Goal: Information Seeking & Learning: Learn about a topic

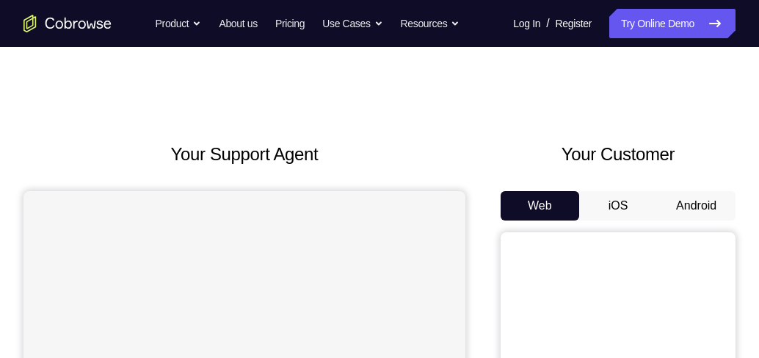
click at [701, 206] on button "Android" at bounding box center [696, 205] width 79 height 29
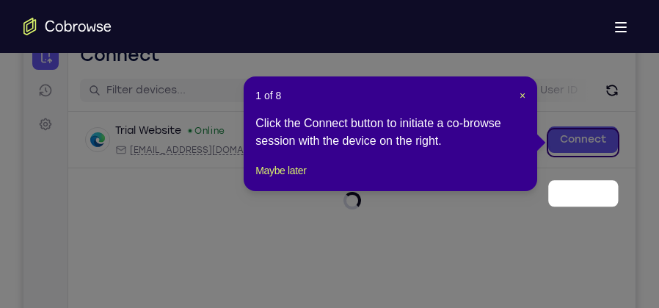
scroll to position [117, 0]
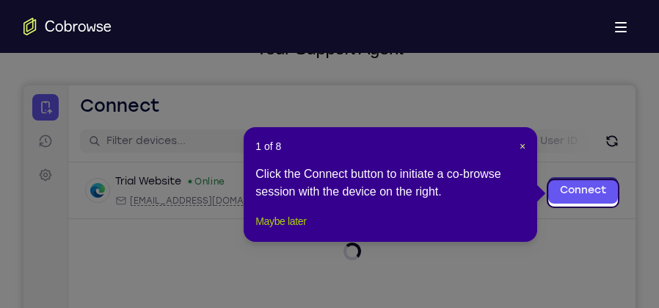
click at [284, 230] on button "Maybe later" at bounding box center [281, 221] width 51 height 18
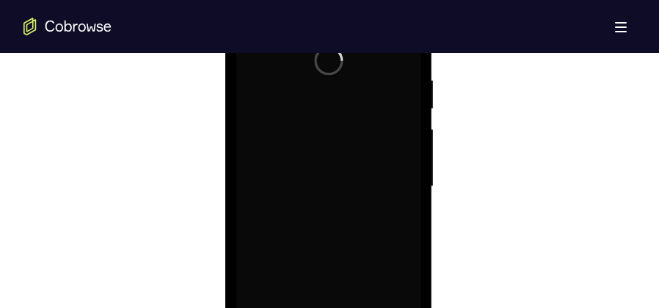
scroll to position [999, 0]
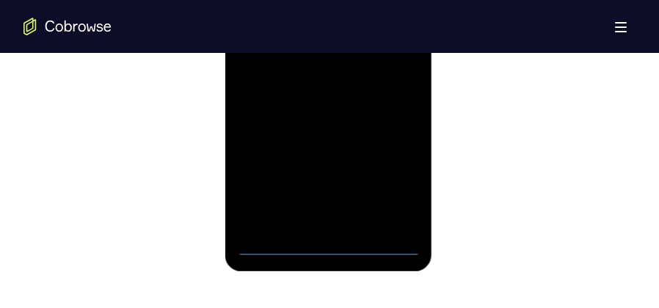
click at [325, 247] on div at bounding box center [328, 49] width 185 height 411
click at [394, 187] on div at bounding box center [328, 49] width 185 height 411
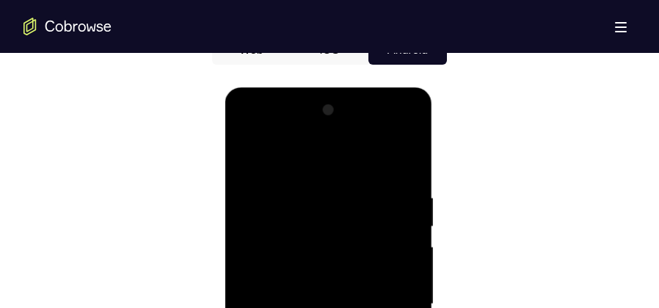
scroll to position [742, 0]
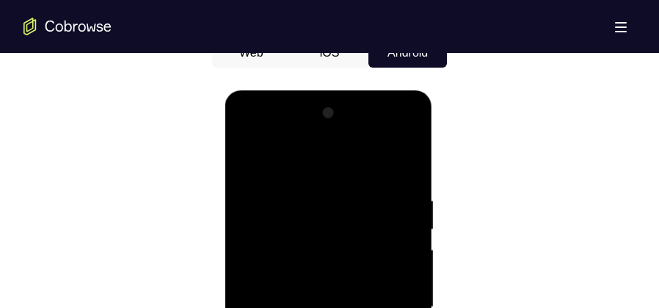
click at [318, 169] on div at bounding box center [328, 306] width 185 height 411
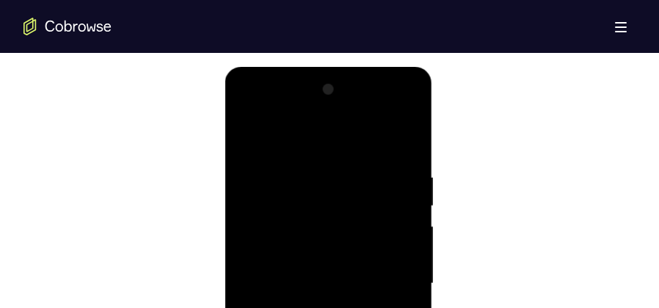
scroll to position [778, 0]
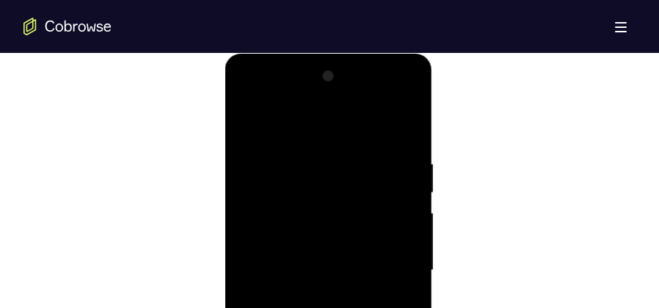
click at [388, 262] on div at bounding box center [328, 270] width 185 height 411
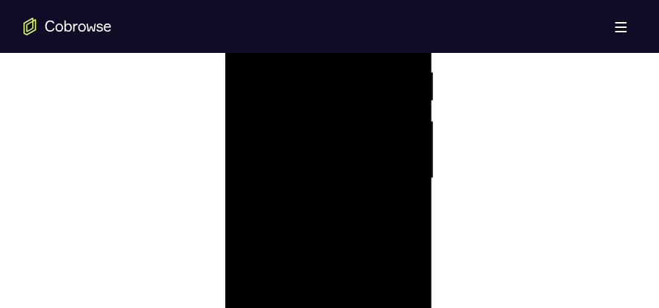
scroll to position [925, 0]
click at [309, 150] on div at bounding box center [328, 123] width 185 height 411
click at [328, 95] on div at bounding box center [328, 123] width 185 height 411
click at [295, 112] on div at bounding box center [328, 123] width 185 height 411
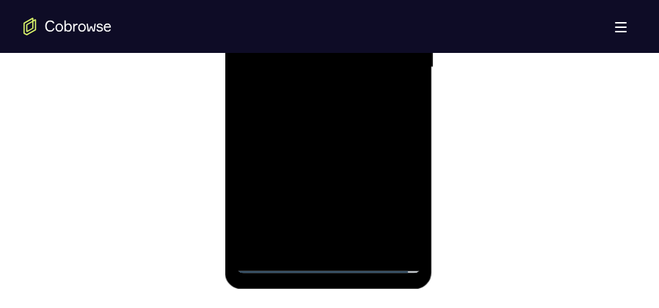
scroll to position [1035, 0]
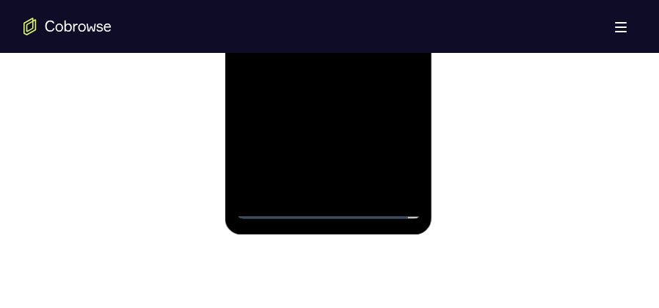
click at [280, 203] on div at bounding box center [328, 13] width 185 height 411
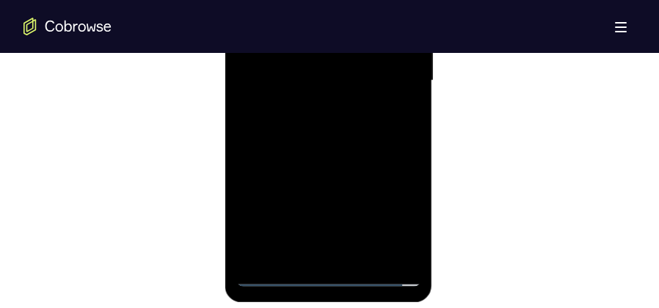
scroll to position [925, 0]
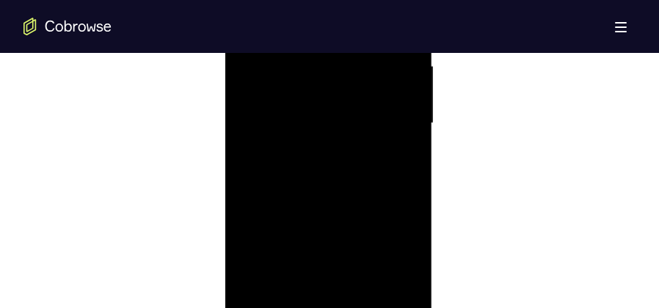
click at [331, 91] on div at bounding box center [328, 123] width 185 height 411
drag, startPoint x: 339, startPoint y: 90, endPoint x: 342, endPoint y: 65, distance: 25.1
click at [342, 65] on div at bounding box center [328, 233] width 185 height 411
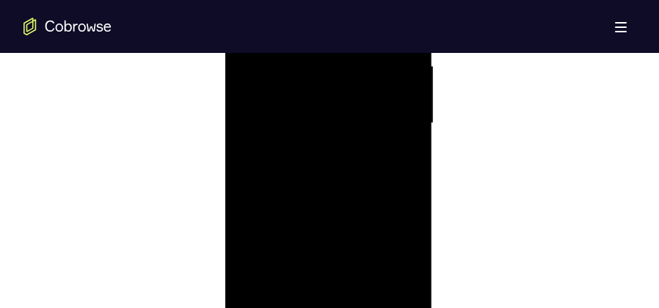
click at [413, 151] on div at bounding box center [328, 123] width 185 height 411
click at [411, 157] on div at bounding box center [328, 123] width 185 height 411
click at [408, 159] on div at bounding box center [328, 123] width 185 height 411
click at [246, 157] on div at bounding box center [328, 123] width 185 height 411
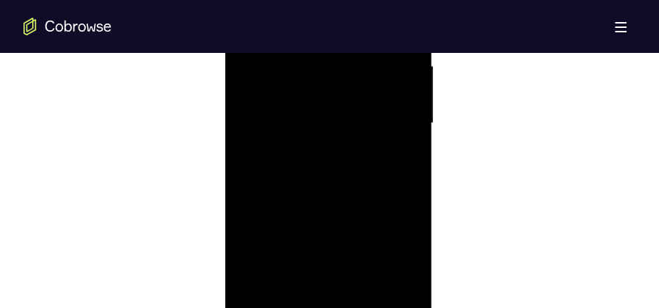
click at [246, 157] on div at bounding box center [328, 123] width 185 height 411
click at [366, 262] on div at bounding box center [328, 86] width 185 height 411
click at [320, 236] on div at bounding box center [328, 159] width 185 height 411
click at [329, 186] on div at bounding box center [328, 159] width 185 height 411
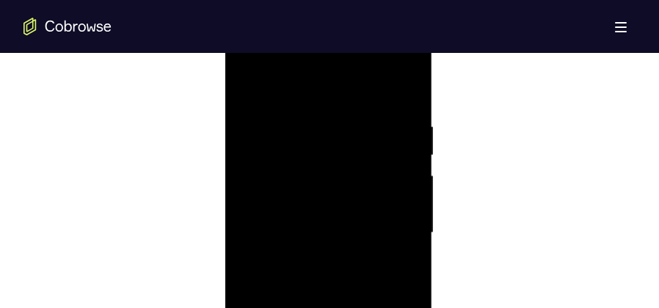
scroll to position [815, 0]
click at [247, 88] on div at bounding box center [328, 233] width 185 height 411
click at [314, 185] on div at bounding box center [328, 159] width 185 height 411
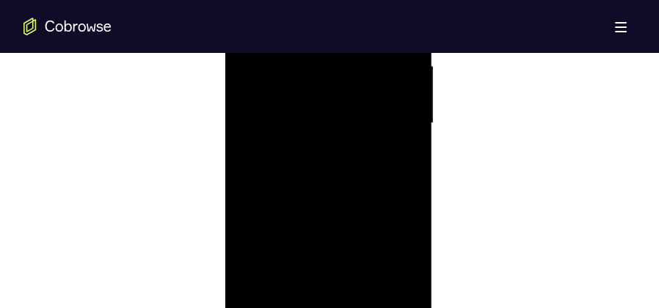
click at [341, 131] on div at bounding box center [328, 123] width 185 height 411
click at [311, 258] on div at bounding box center [328, 123] width 185 height 411
click at [305, 245] on div at bounding box center [328, 123] width 185 height 411
click at [309, 124] on div at bounding box center [328, 123] width 185 height 411
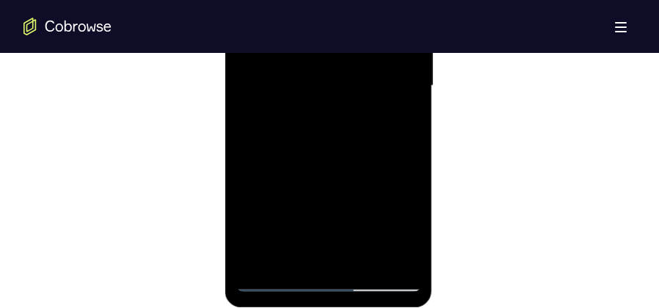
scroll to position [999, 0]
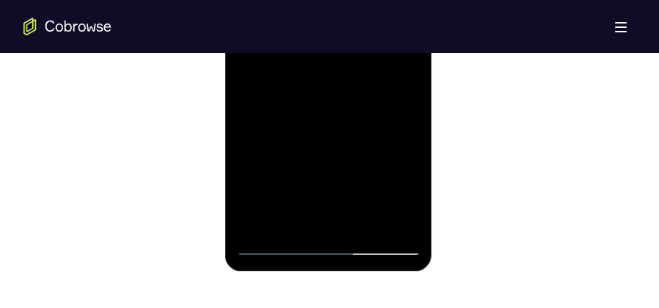
click at [293, 215] on div at bounding box center [328, 49] width 185 height 411
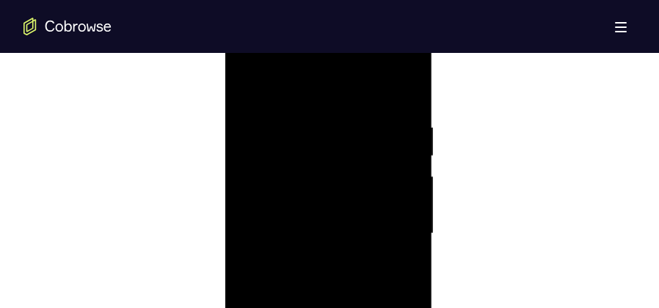
scroll to position [815, 0]
click at [245, 89] on div at bounding box center [328, 233] width 185 height 411
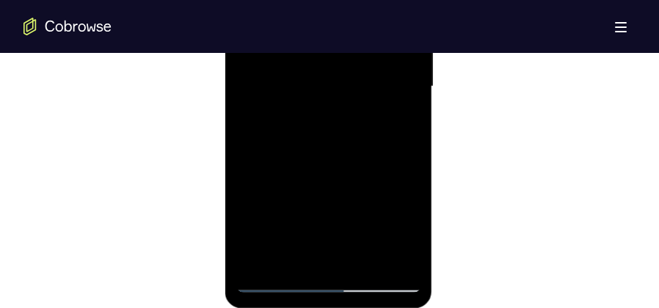
scroll to position [705, 0]
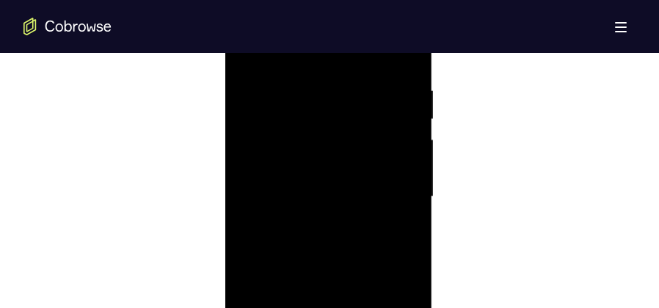
click at [303, 80] on div at bounding box center [328, 196] width 185 height 411
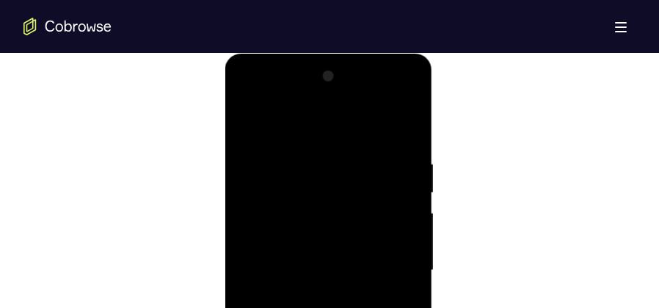
click at [397, 169] on div at bounding box center [328, 270] width 185 height 411
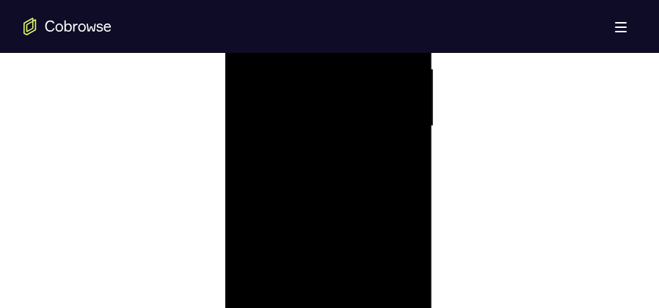
scroll to position [925, 0]
click at [397, 162] on div at bounding box center [328, 123] width 185 height 411
click at [397, 162] on div at bounding box center [328, 196] width 185 height 411
click at [403, 161] on div at bounding box center [328, 196] width 185 height 411
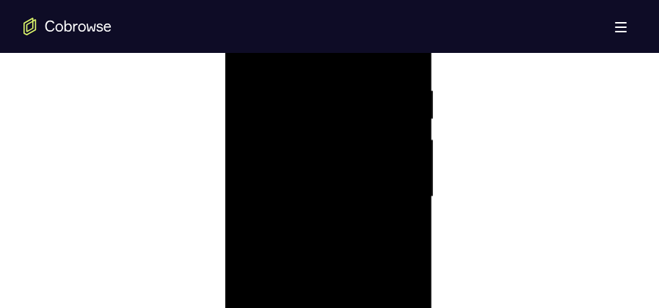
click at [246, 165] on div at bounding box center [328, 196] width 185 height 411
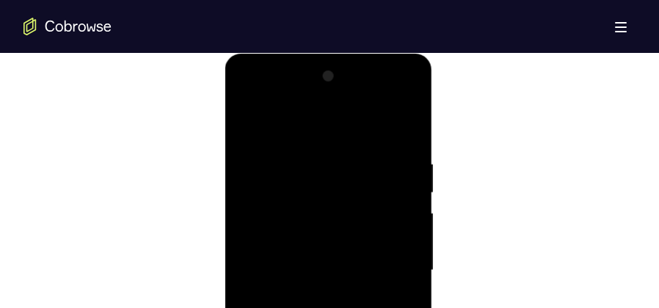
click at [285, 129] on div at bounding box center [328, 270] width 185 height 411
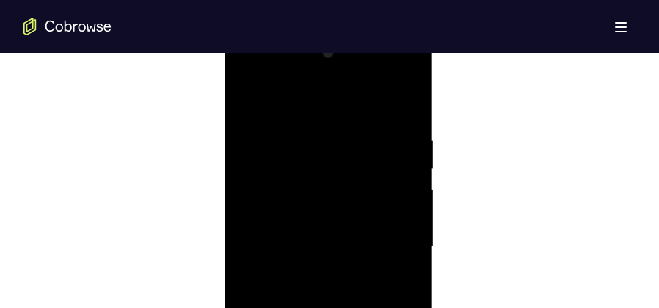
scroll to position [815, 0]
click at [370, 140] on div at bounding box center [328, 233] width 185 height 411
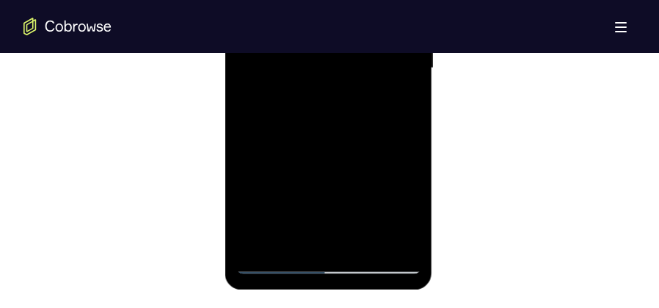
scroll to position [962, 0]
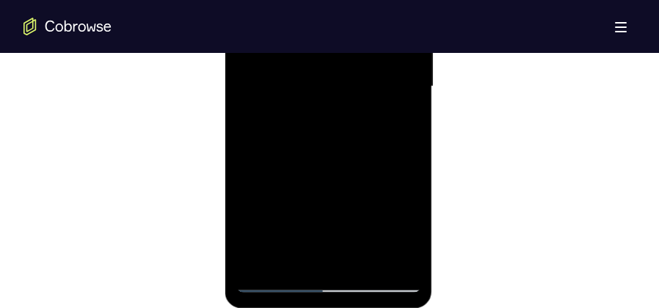
click at [306, 259] on div at bounding box center [328, 86] width 185 height 411
click at [292, 252] on div at bounding box center [328, 86] width 185 height 411
click at [407, 191] on div at bounding box center [328, 86] width 185 height 411
click at [348, 191] on div at bounding box center [328, 86] width 185 height 411
drag, startPoint x: 330, startPoint y: 237, endPoint x: 330, endPoint y: 148, distance: 88.9
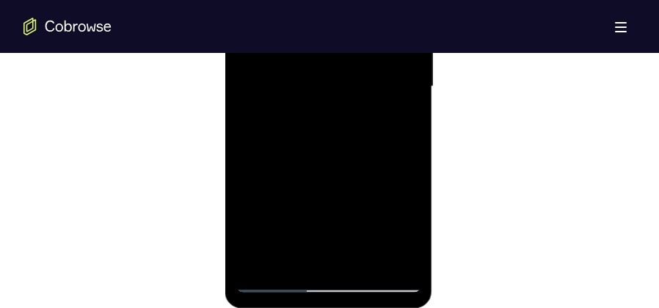
click at [330, 148] on div at bounding box center [328, 86] width 185 height 411
drag, startPoint x: 321, startPoint y: 224, endPoint x: 331, endPoint y: 138, distance: 86.5
click at [330, 139] on div at bounding box center [328, 86] width 185 height 411
drag, startPoint x: 318, startPoint y: 214, endPoint x: 332, endPoint y: 131, distance: 84.9
click at [332, 130] on div at bounding box center [328, 86] width 185 height 411
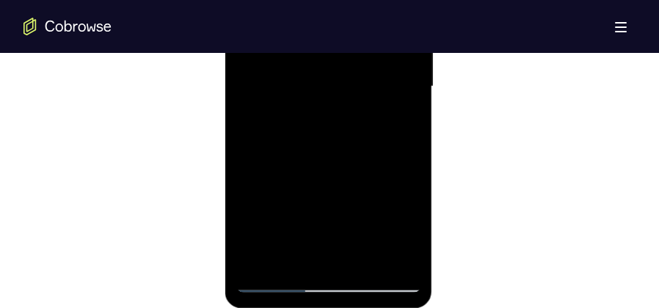
drag, startPoint x: 324, startPoint y: 224, endPoint x: 342, endPoint y: 151, distance: 75.0
click at [342, 151] on div at bounding box center [328, 86] width 185 height 411
drag, startPoint x: 335, startPoint y: 243, endPoint x: 352, endPoint y: 152, distance: 92.6
click at [352, 152] on div at bounding box center [328, 86] width 185 height 411
click at [249, 183] on div at bounding box center [328, 86] width 185 height 411
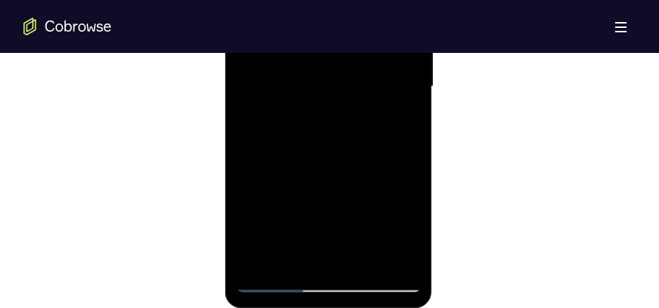
click at [396, 112] on div at bounding box center [328, 86] width 185 height 411
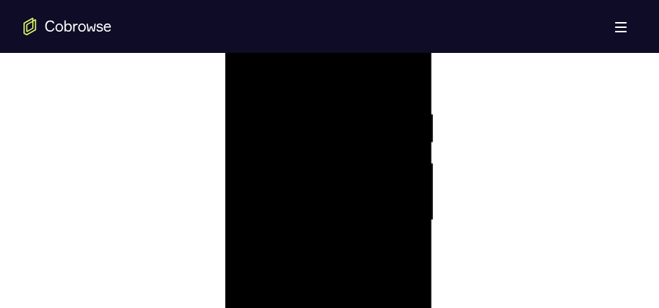
scroll to position [815, 0]
click at [247, 88] on div at bounding box center [328, 233] width 185 height 411
drag, startPoint x: 319, startPoint y: 230, endPoint x: 325, endPoint y: 137, distance: 93.5
click at [325, 137] on div at bounding box center [328, 123] width 185 height 411
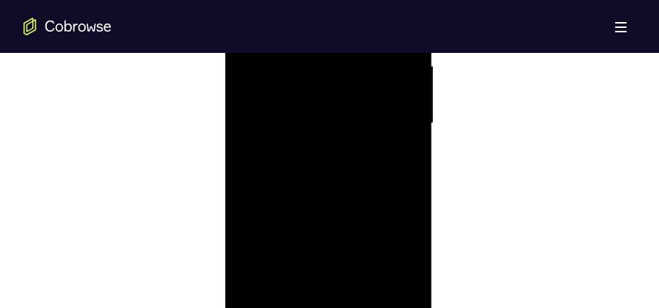
drag, startPoint x: 318, startPoint y: 236, endPoint x: 325, endPoint y: 131, distance: 105.3
click at [325, 131] on div at bounding box center [328, 123] width 185 height 411
click at [310, 219] on div at bounding box center [328, 123] width 185 height 411
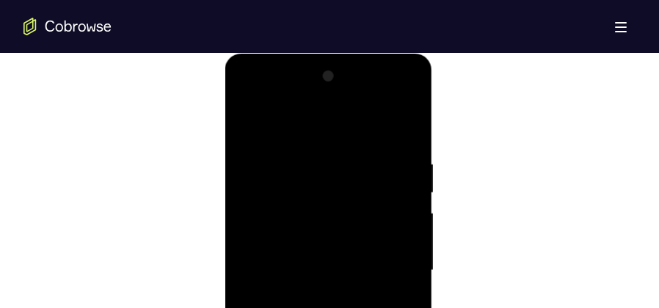
click at [248, 123] on div at bounding box center [328, 270] width 185 height 411
click at [312, 157] on div at bounding box center [328, 270] width 185 height 411
click at [402, 175] on div at bounding box center [328, 270] width 185 height 411
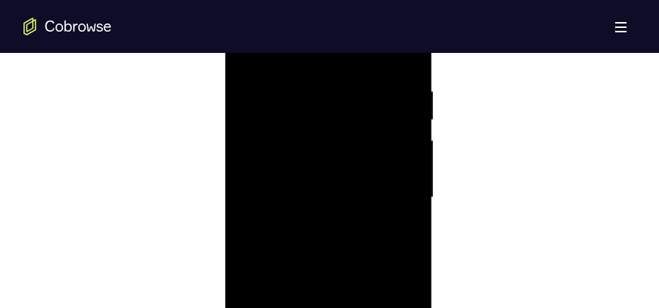
scroll to position [852, 0]
click at [404, 174] on div at bounding box center [328, 196] width 185 height 411
click at [251, 184] on div at bounding box center [328, 233] width 185 height 411
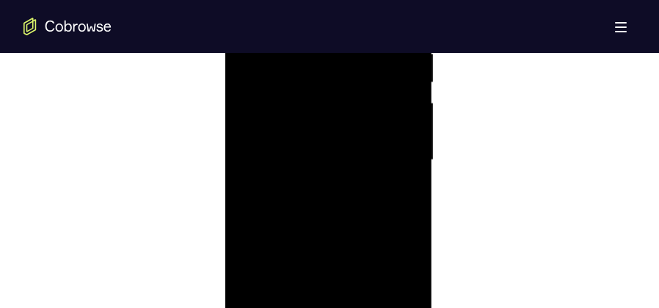
click at [405, 181] on div at bounding box center [328, 159] width 185 height 411
click at [408, 180] on div at bounding box center [328, 159] width 185 height 411
click at [406, 181] on div at bounding box center [328, 196] width 185 height 411
click at [403, 201] on div at bounding box center [328, 196] width 185 height 411
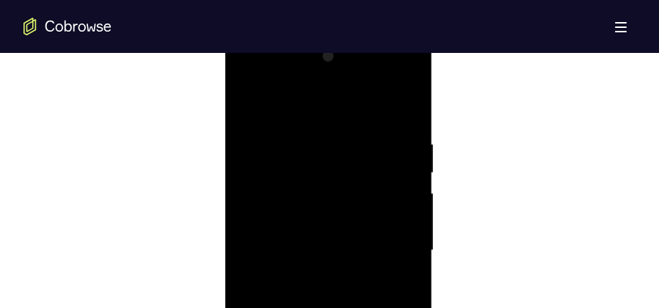
scroll to position [778, 0]
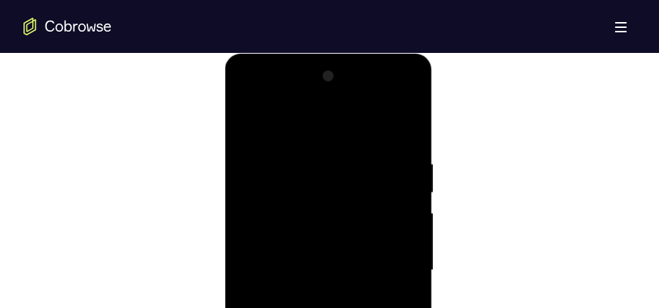
click at [400, 191] on div at bounding box center [328, 270] width 185 height 411
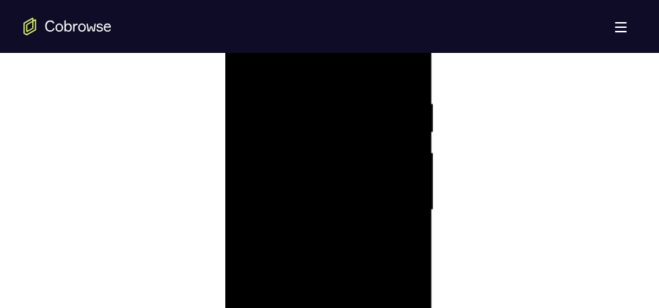
scroll to position [852, 0]
click at [400, 191] on div at bounding box center [328, 196] width 185 height 411
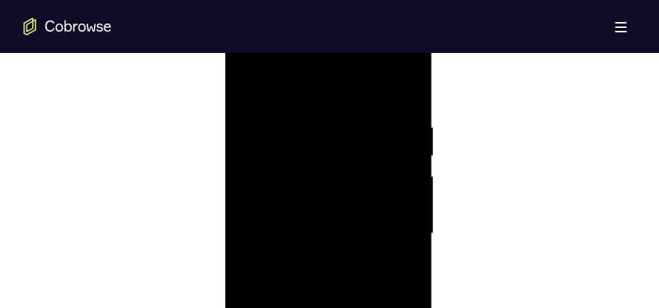
click at [400, 191] on div at bounding box center [328, 233] width 185 height 411
click at [403, 90] on div at bounding box center [328, 233] width 185 height 411
drag, startPoint x: 361, startPoint y: 121, endPoint x: 351, endPoint y: 292, distance: 170.6
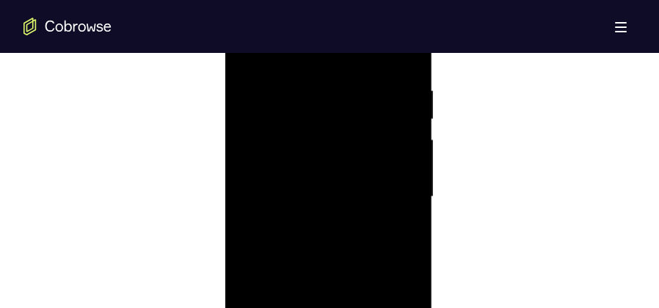
click at [351, 292] on div at bounding box center [328, 196] width 185 height 411
click at [297, 198] on div at bounding box center [328, 123] width 185 height 411
drag, startPoint x: 314, startPoint y: 223, endPoint x: 333, endPoint y: 122, distance: 103.1
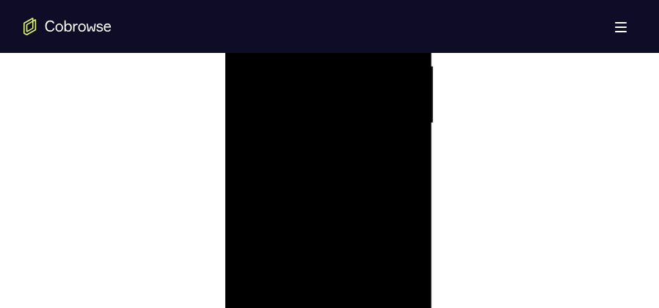
click at [333, 122] on div at bounding box center [328, 123] width 185 height 411
drag, startPoint x: 320, startPoint y: 198, endPoint x: 336, endPoint y: 101, distance: 98.3
click at [336, 101] on div at bounding box center [328, 123] width 185 height 411
drag, startPoint x: 311, startPoint y: 217, endPoint x: 338, endPoint y: 116, distance: 104.9
click at [338, 116] on div at bounding box center [328, 123] width 185 height 411
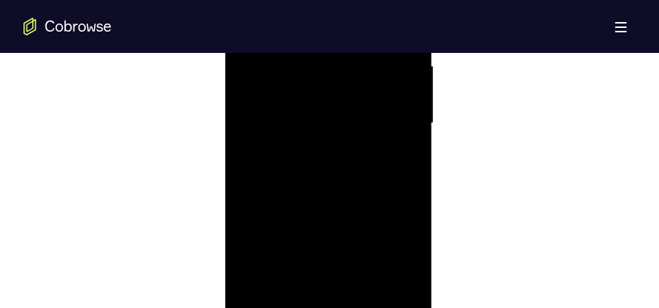
drag, startPoint x: 311, startPoint y: 218, endPoint x: 337, endPoint y: 142, distance: 79.9
click at [337, 142] on div at bounding box center [328, 123] width 185 height 411
click at [408, 131] on div at bounding box center [328, 123] width 185 height 411
click at [409, 131] on div at bounding box center [328, 123] width 185 height 411
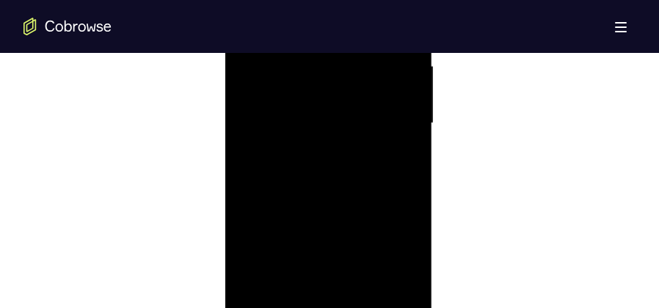
click at [409, 131] on div at bounding box center [328, 123] width 185 height 411
drag, startPoint x: 355, startPoint y: 198, endPoint x: 375, endPoint y: 73, distance: 126.5
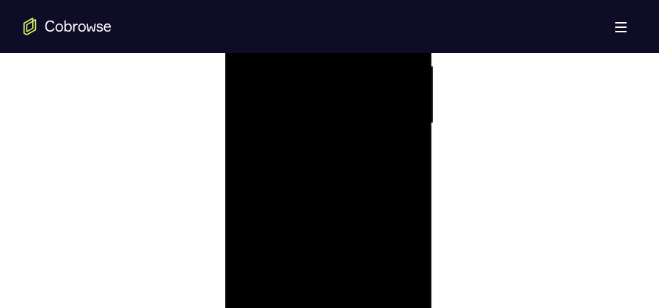
click at [375, 73] on div at bounding box center [328, 123] width 185 height 411
drag, startPoint x: 358, startPoint y: 183, endPoint x: 369, endPoint y: 68, distance: 115.2
click at [369, 62] on div at bounding box center [328, 123] width 185 height 411
click at [262, 298] on div at bounding box center [328, 123] width 185 height 411
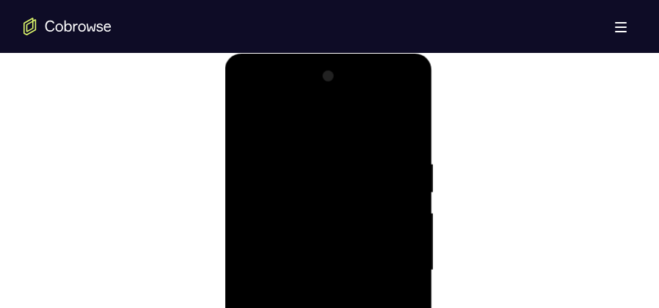
drag, startPoint x: 366, startPoint y: 153, endPoint x: 299, endPoint y: 158, distance: 67.0
click at [299, 158] on div at bounding box center [328, 270] width 185 height 411
drag, startPoint x: 368, startPoint y: 151, endPoint x: 335, endPoint y: 156, distance: 33.3
click at [335, 156] on div at bounding box center [328, 270] width 185 height 411
drag, startPoint x: 400, startPoint y: 153, endPoint x: 323, endPoint y: 162, distance: 77.6
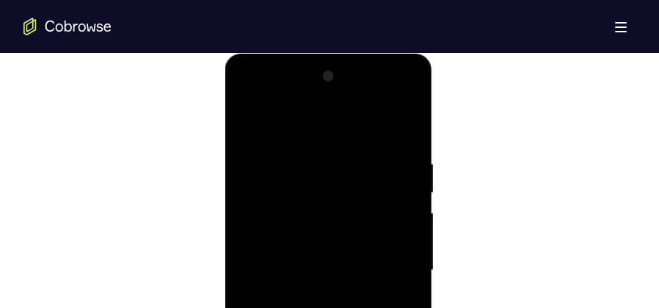
click at [323, 162] on div at bounding box center [328, 270] width 185 height 411
drag, startPoint x: 378, startPoint y: 152, endPoint x: 324, endPoint y: 153, distance: 54.4
click at [324, 153] on div at bounding box center [328, 270] width 185 height 411
drag, startPoint x: 401, startPoint y: 150, endPoint x: 305, endPoint y: 155, distance: 95.6
click at [305, 155] on div at bounding box center [328, 270] width 185 height 411
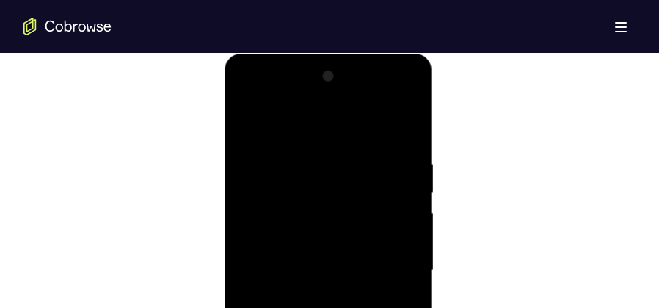
drag, startPoint x: 397, startPoint y: 150, endPoint x: 320, endPoint y: 154, distance: 77.2
click at [315, 154] on div at bounding box center [328, 270] width 185 height 411
drag, startPoint x: 402, startPoint y: 151, endPoint x: 326, endPoint y: 154, distance: 75.7
click at [326, 154] on div at bounding box center [328, 270] width 185 height 411
drag, startPoint x: 402, startPoint y: 142, endPoint x: 328, endPoint y: 148, distance: 75.1
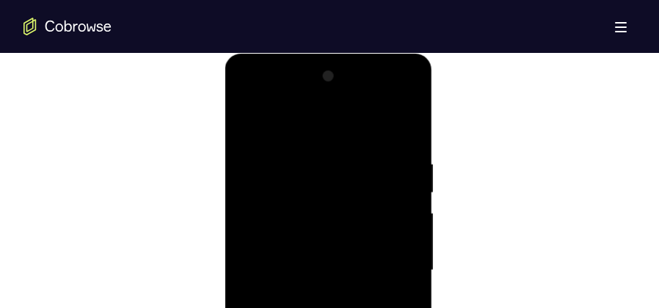
click at [328, 148] on div at bounding box center [328, 270] width 185 height 411
drag, startPoint x: 395, startPoint y: 144, endPoint x: 321, endPoint y: 155, distance: 75.0
click at [321, 155] on div at bounding box center [328, 270] width 185 height 411
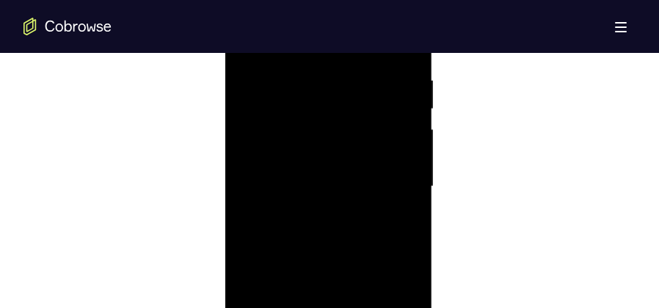
scroll to position [925, 0]
drag, startPoint x: 326, startPoint y: 93, endPoint x: 326, endPoint y: 54, distance: 38.9
click at [326, 54] on div at bounding box center [328, 123] width 185 height 411
drag, startPoint x: 306, startPoint y: 233, endPoint x: 317, endPoint y: 120, distance: 112.8
click at [317, 120] on div at bounding box center [328, 123] width 185 height 411
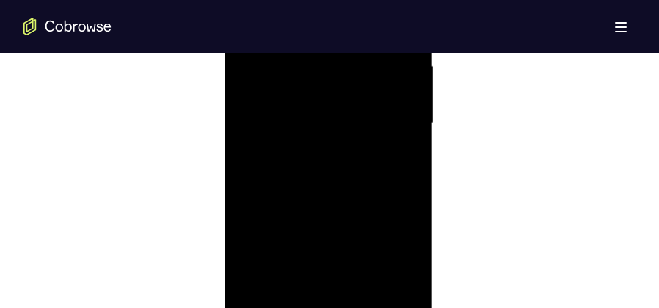
drag, startPoint x: 311, startPoint y: 226, endPoint x: 339, endPoint y: 113, distance: 116.7
click at [344, 105] on div at bounding box center [328, 123] width 185 height 411
drag, startPoint x: 352, startPoint y: 136, endPoint x: 346, endPoint y: 200, distance: 64.9
click at [346, 200] on div at bounding box center [328, 123] width 185 height 411
click at [264, 296] on div at bounding box center [328, 123] width 185 height 411
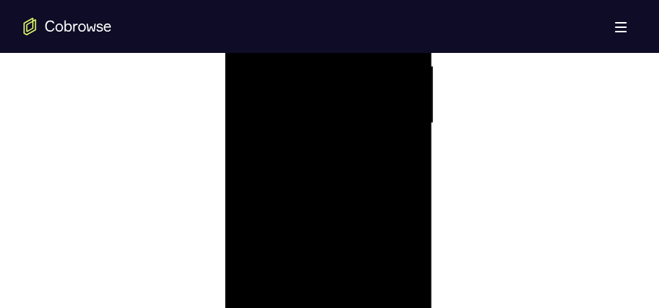
click at [264, 296] on div at bounding box center [328, 123] width 185 height 411
click at [288, 294] on div at bounding box center [328, 123] width 185 height 411
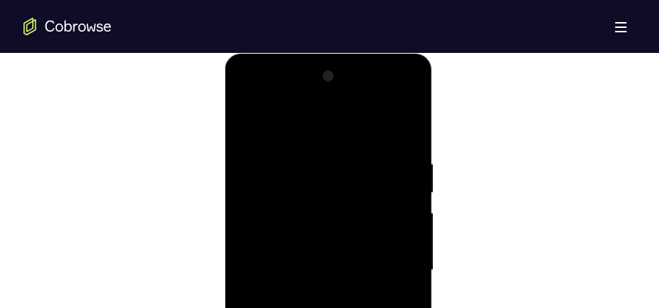
click at [324, 119] on div at bounding box center [328, 270] width 185 height 411
click at [292, 166] on div at bounding box center [328, 270] width 185 height 411
